Goal: Information Seeking & Learning: Learn about a topic

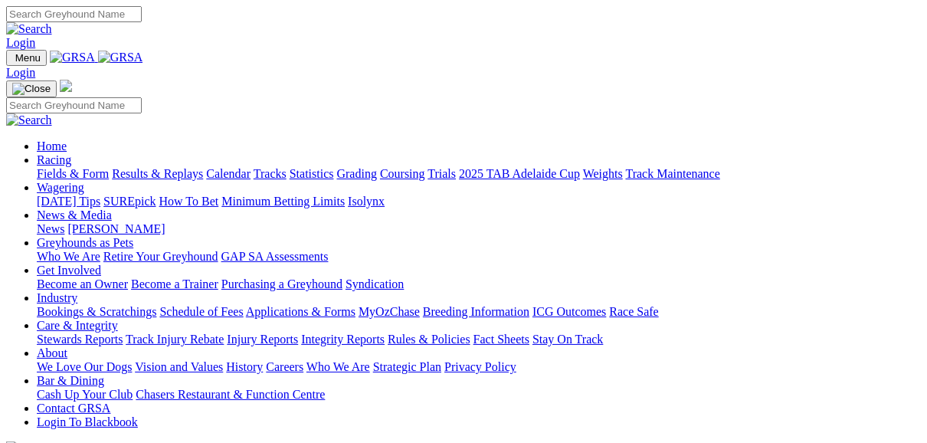
click at [67, 167] on link "Fields & Form" at bounding box center [73, 173] width 72 height 13
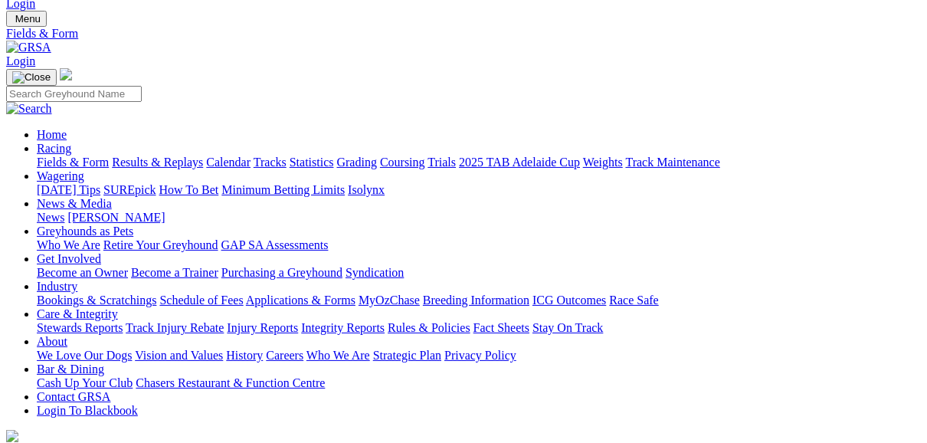
scroll to position [61, 0]
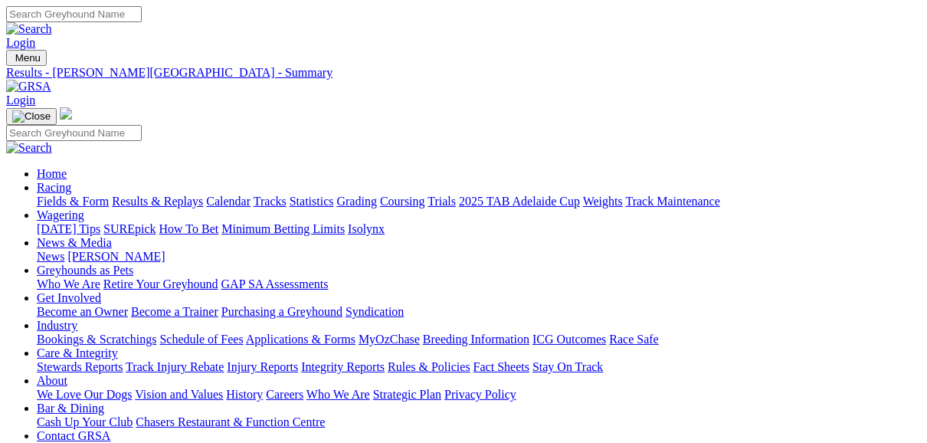
click at [77, 195] on link "Fields & Form" at bounding box center [73, 201] width 72 height 13
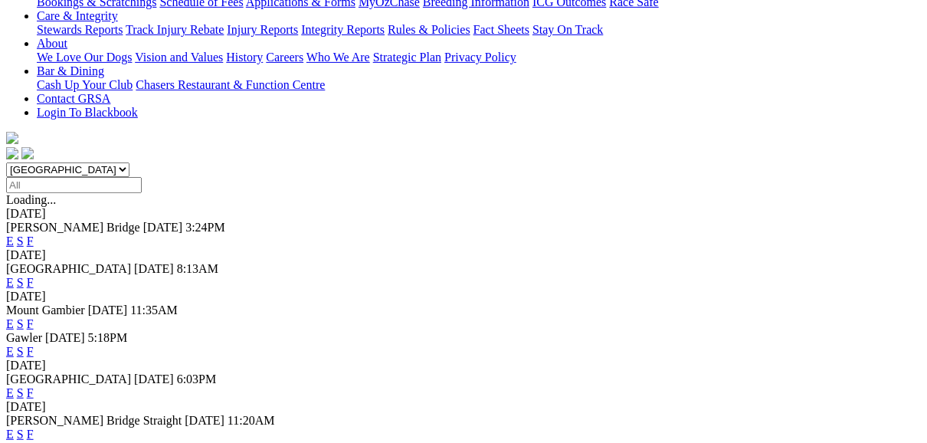
scroll to position [368, 0]
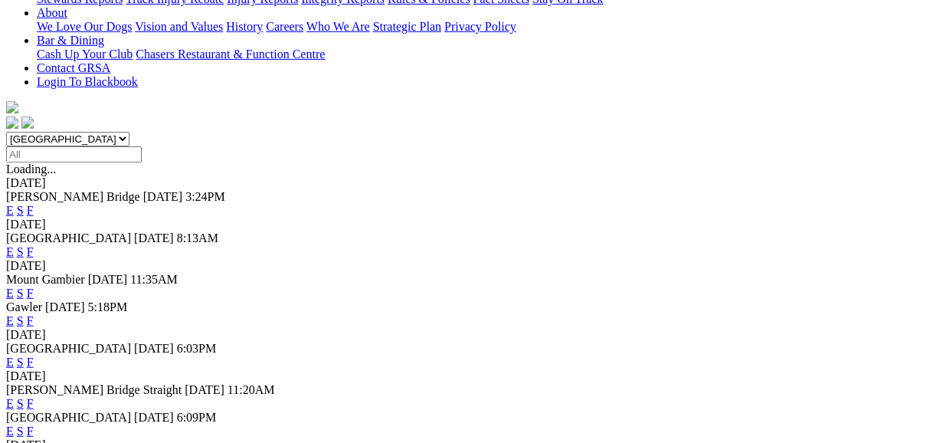
click at [34, 314] on link "F" at bounding box center [30, 320] width 7 height 13
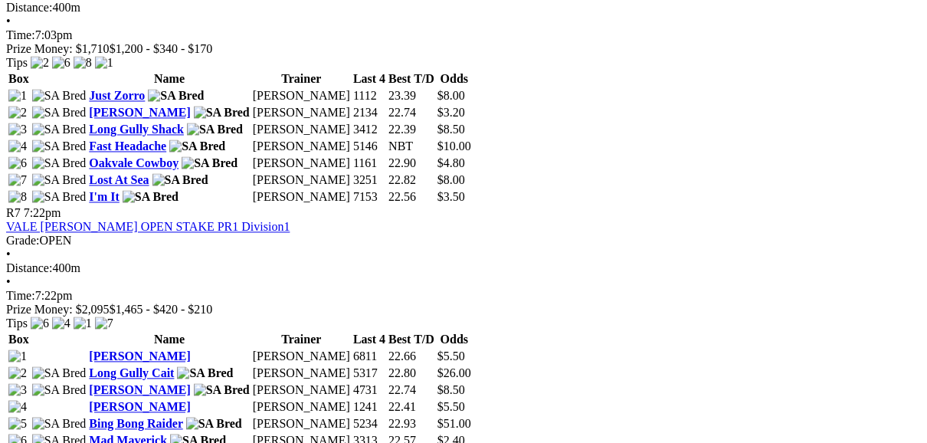
scroll to position [2023, 0]
